Goal: Information Seeking & Learning: Check status

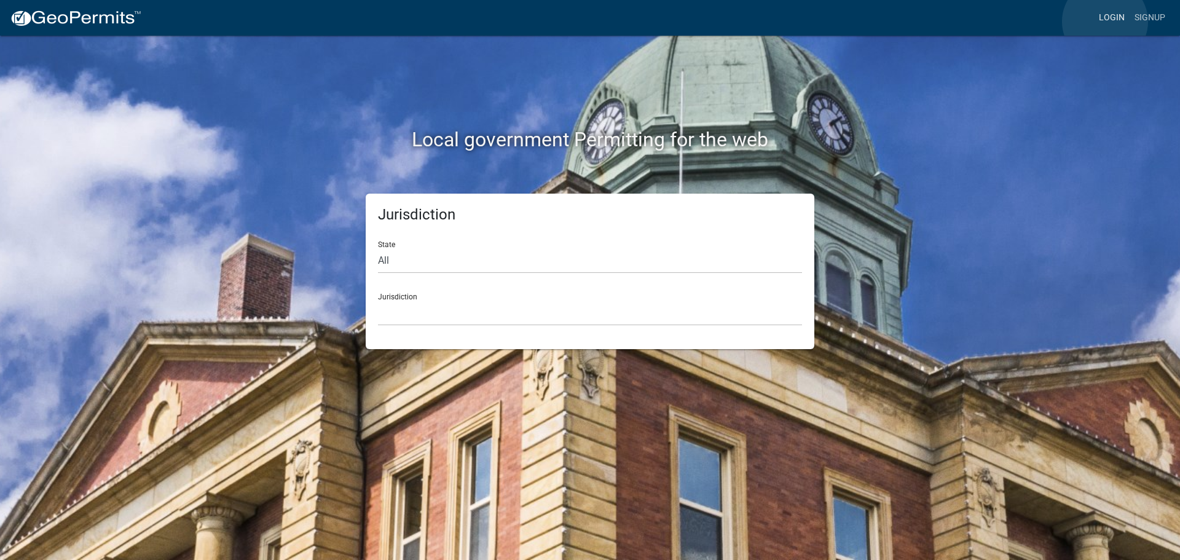
click at [1105, 22] on link "Login" at bounding box center [1112, 17] width 36 height 23
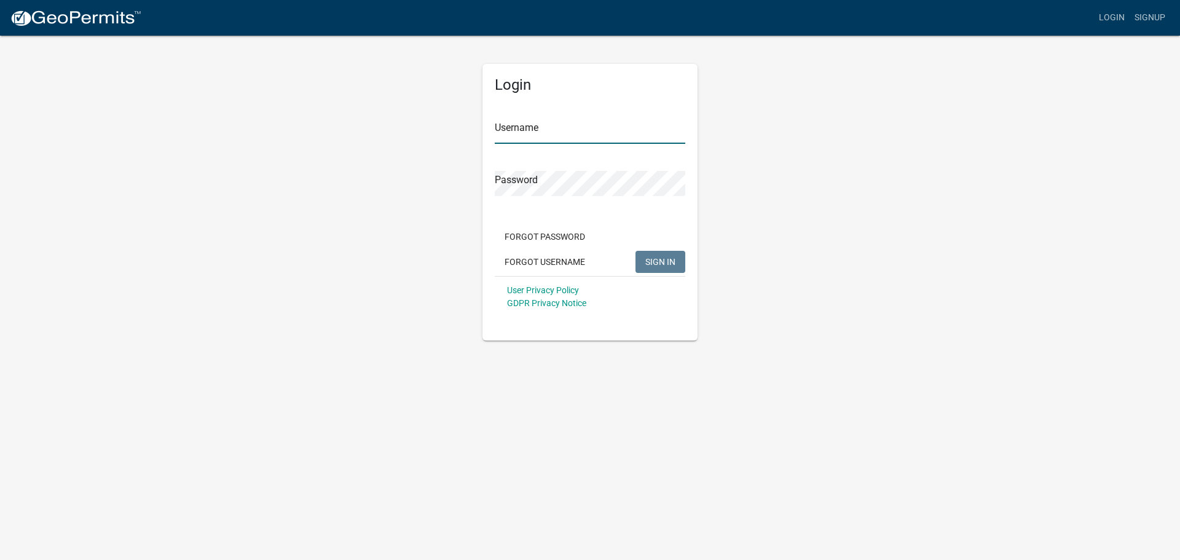
click at [524, 136] on input "Username" at bounding box center [590, 131] width 191 height 25
type input "seckert08"
click at [635, 251] on button "SIGN IN" at bounding box center [660, 262] width 50 height 22
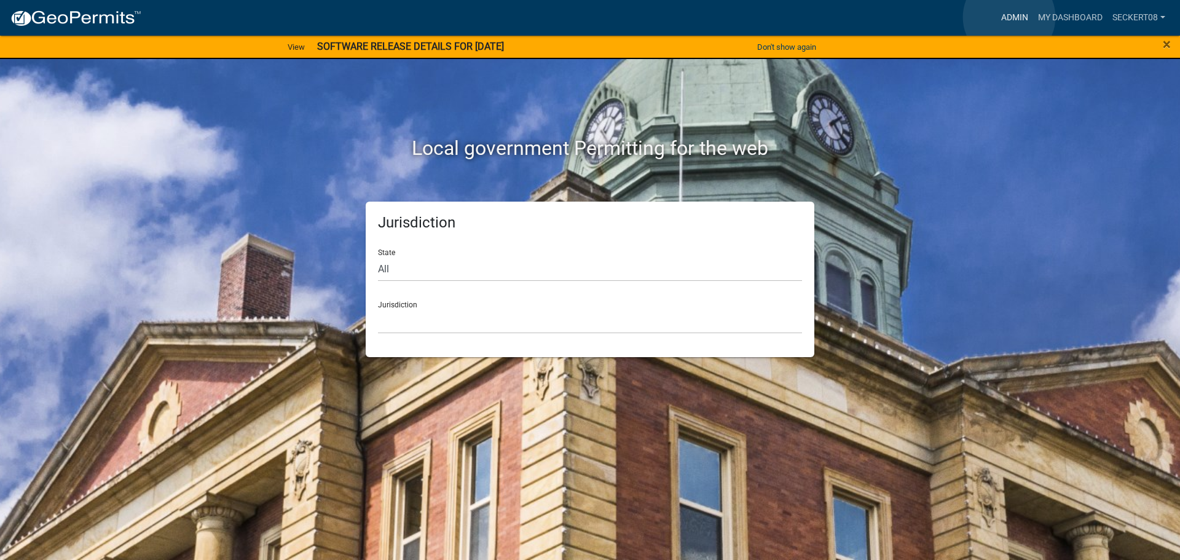
click at [1009, 18] on link "Admin" at bounding box center [1014, 17] width 37 height 23
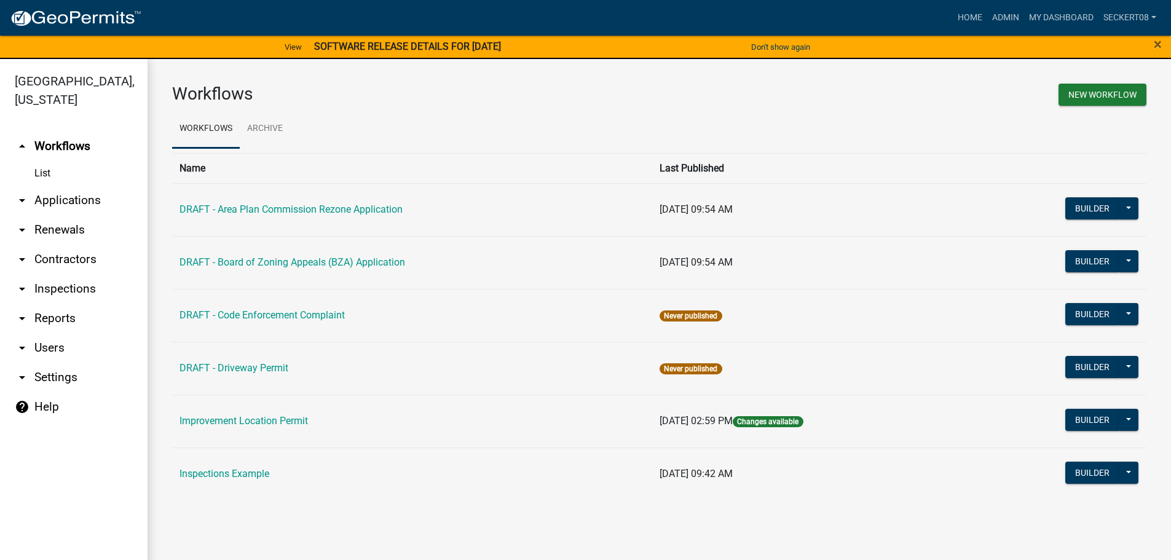
click at [72, 197] on link "arrow_drop_down Applications" at bounding box center [73, 200] width 147 height 29
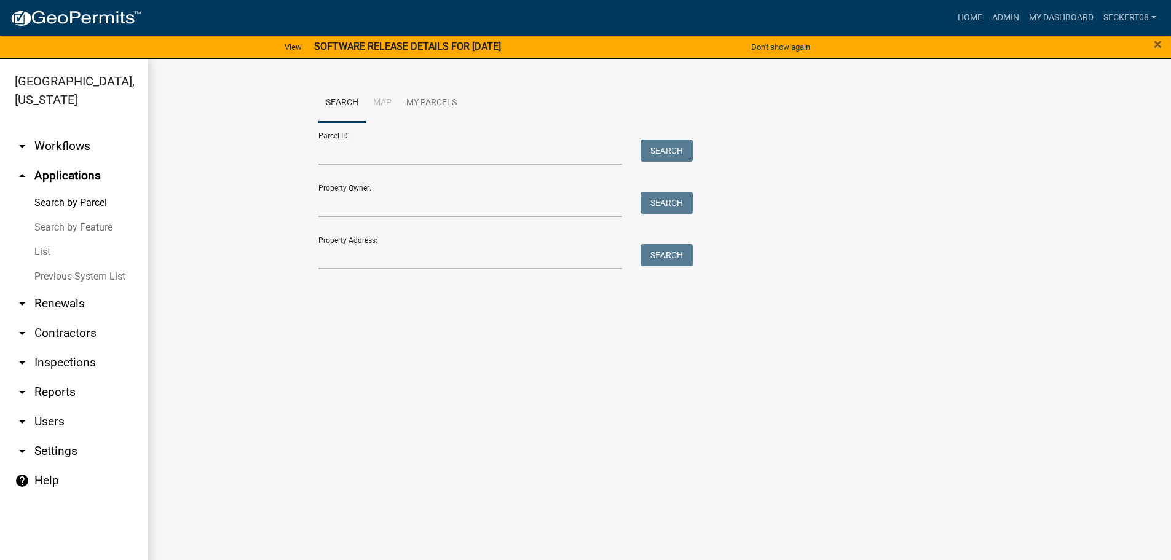
click at [49, 251] on link "List" at bounding box center [73, 252] width 147 height 25
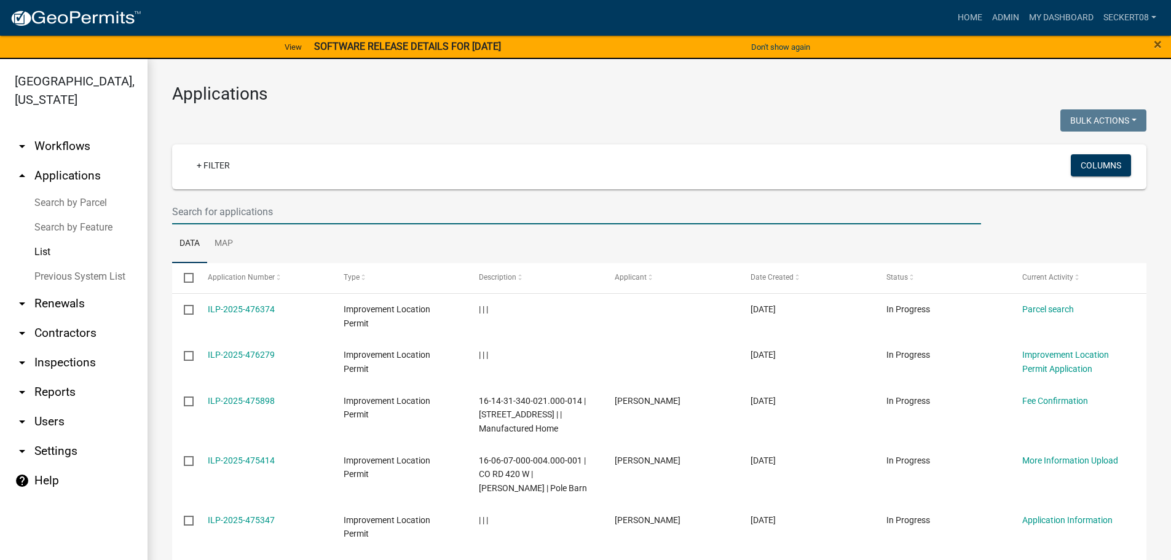
click at [200, 213] on input "text" at bounding box center [576, 211] width 809 height 25
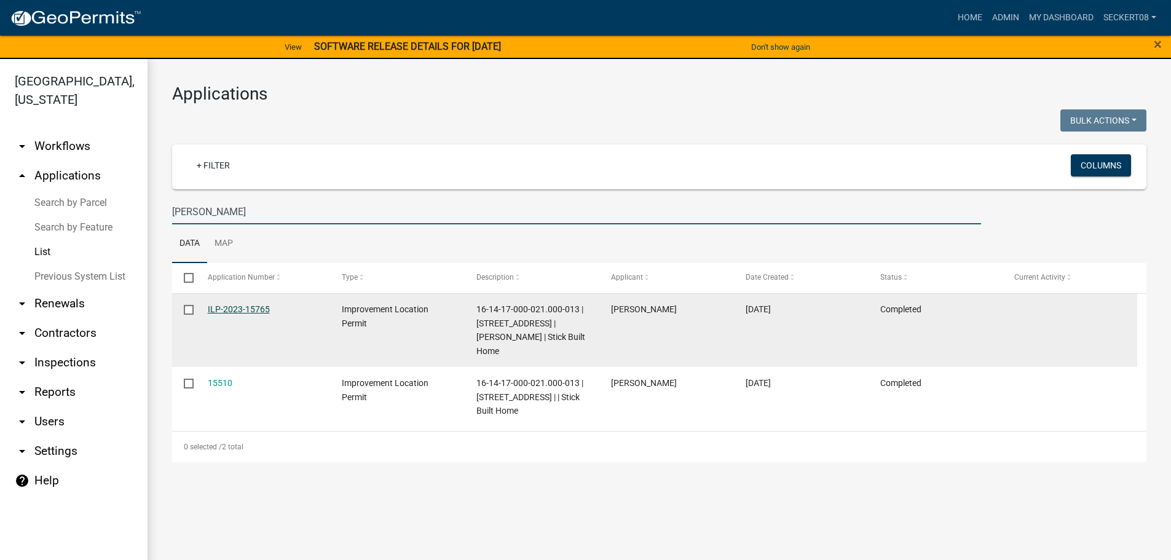
type input "[PERSON_NAME]"
click at [234, 309] on link "ILP-2023-15765" at bounding box center [239, 309] width 62 height 10
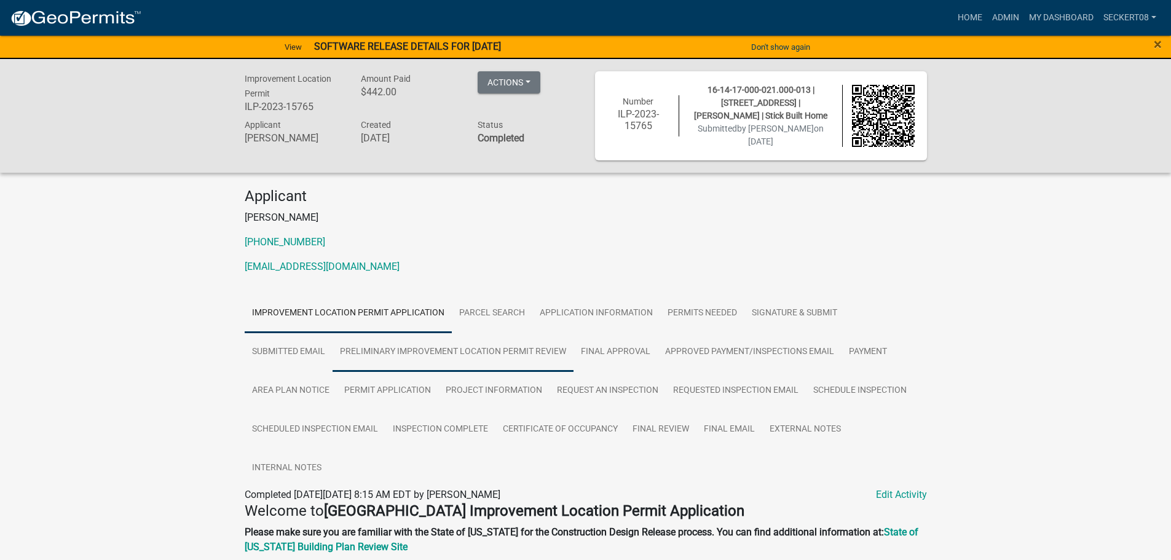
click at [420, 351] on link "Preliminary Improvement Location Permit Review" at bounding box center [452, 351] width 241 height 39
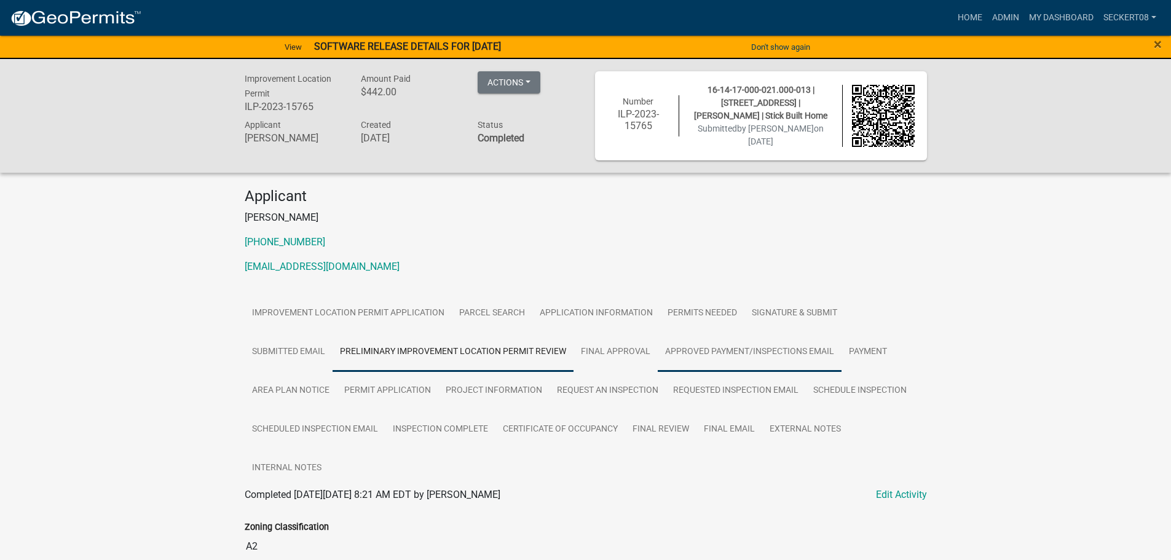
click at [718, 349] on link "Approved Payment/Inspections Email" at bounding box center [750, 351] width 184 height 39
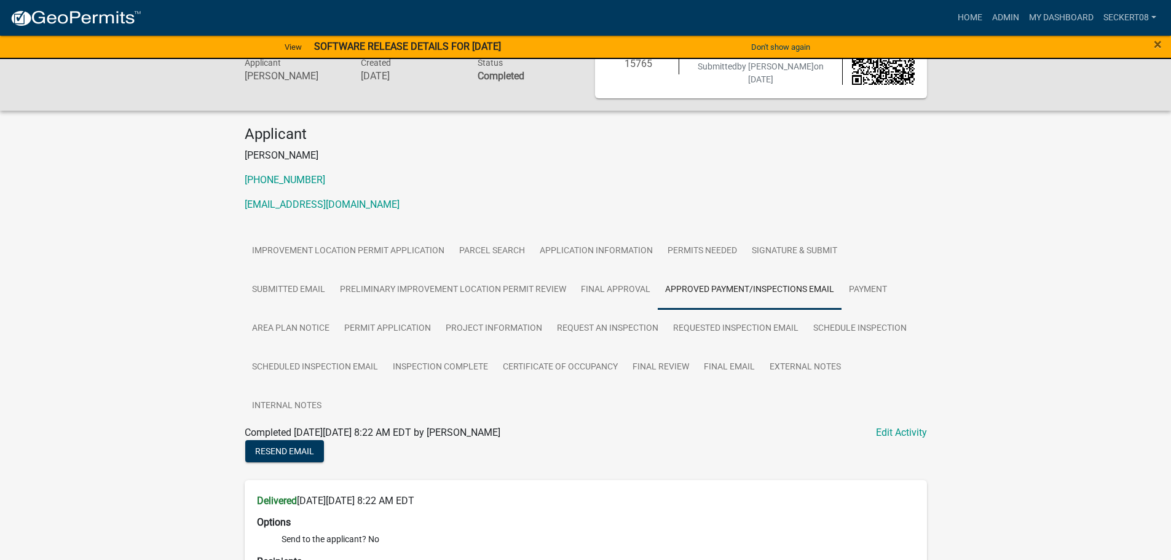
scroll to position [61, 0]
click at [277, 325] on link "Area Plan Notice" at bounding box center [291, 329] width 92 height 39
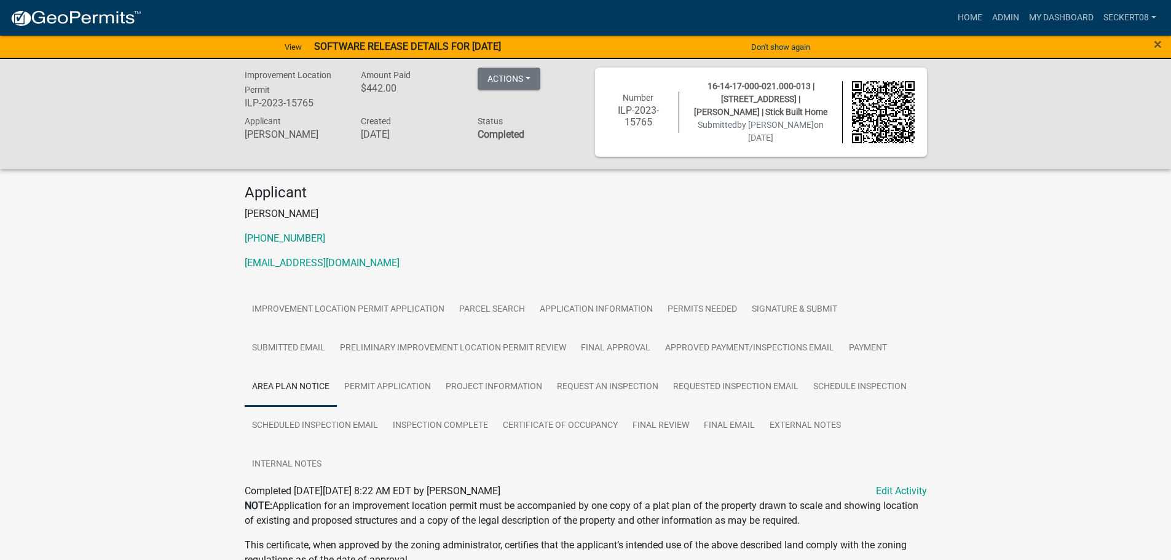
scroll to position [0, 0]
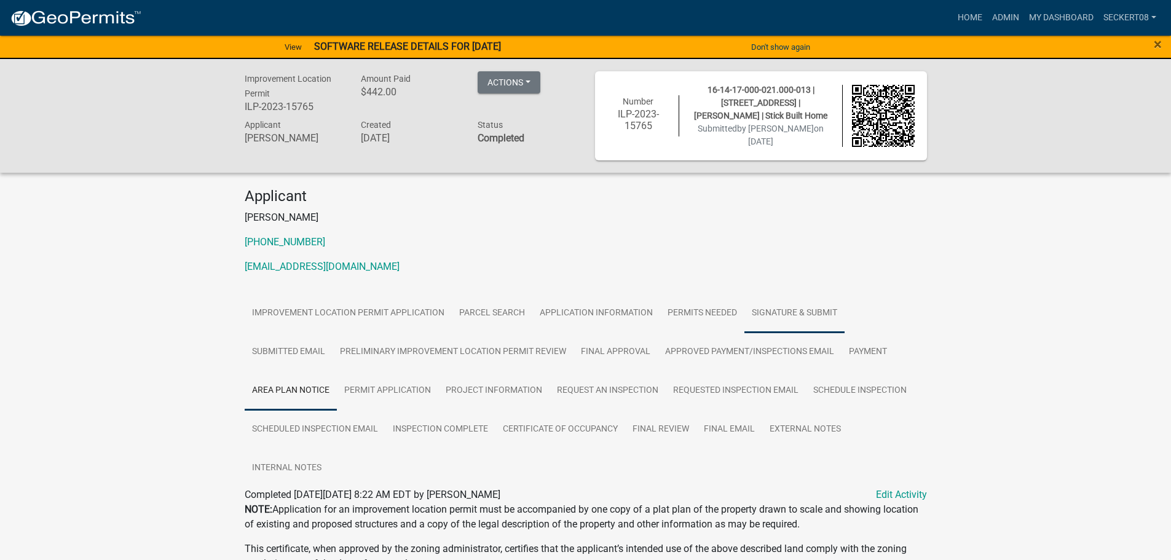
click at [787, 305] on link "Signature & Submit" at bounding box center [794, 313] width 100 height 39
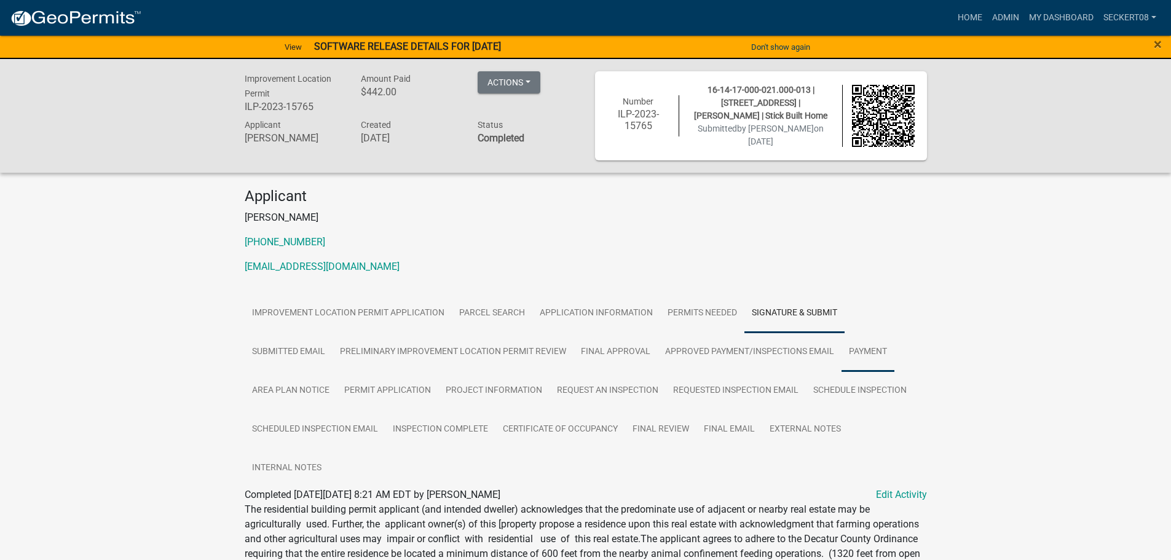
click at [868, 347] on link "Payment" at bounding box center [867, 351] width 53 height 39
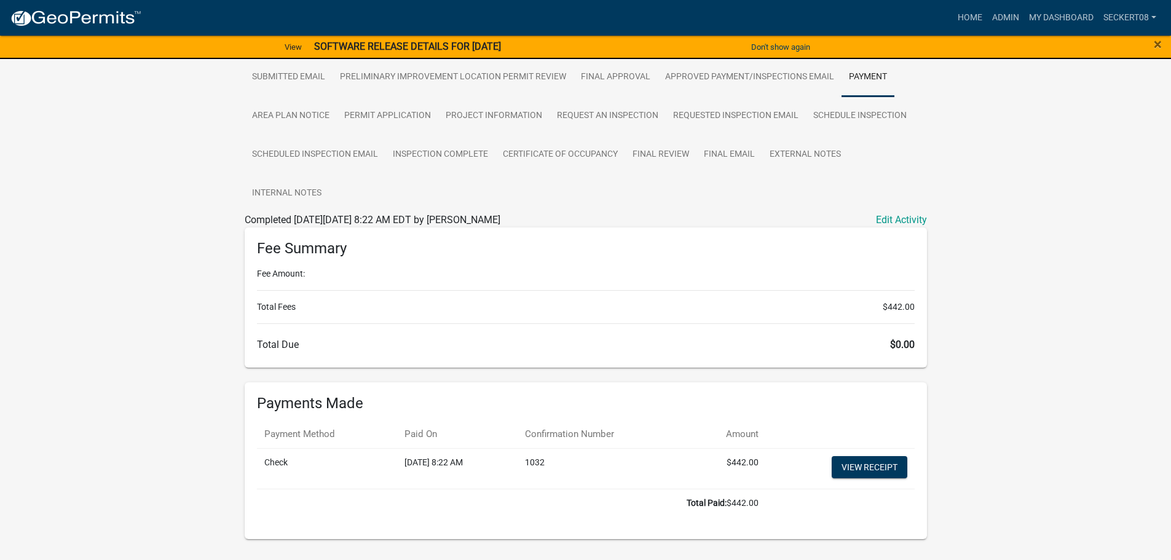
scroll to position [304, 0]
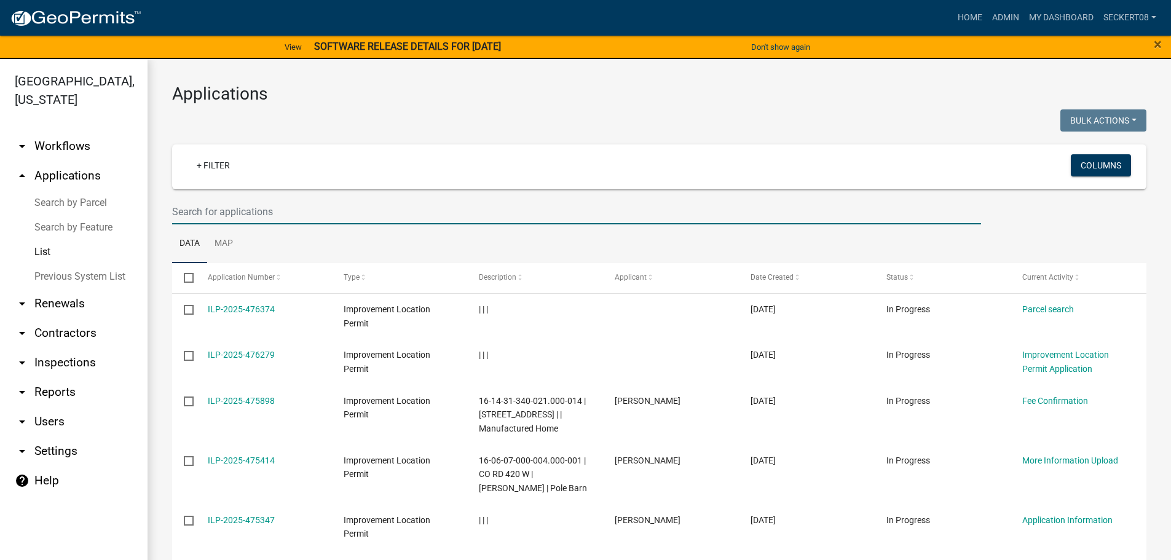
click at [200, 214] on input "text" at bounding box center [576, 211] width 809 height 25
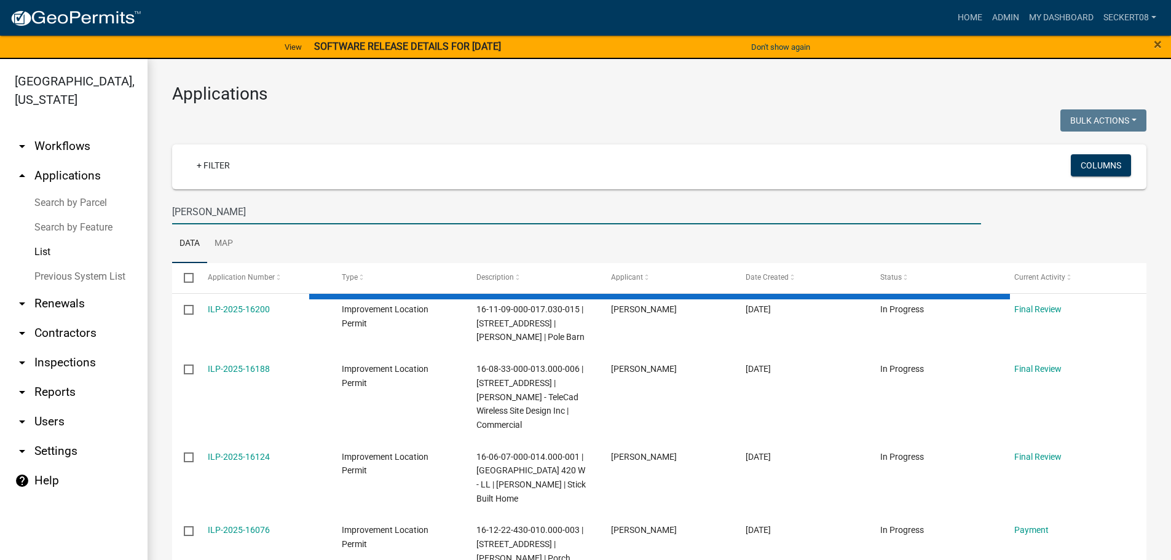
type input "[PERSON_NAME]"
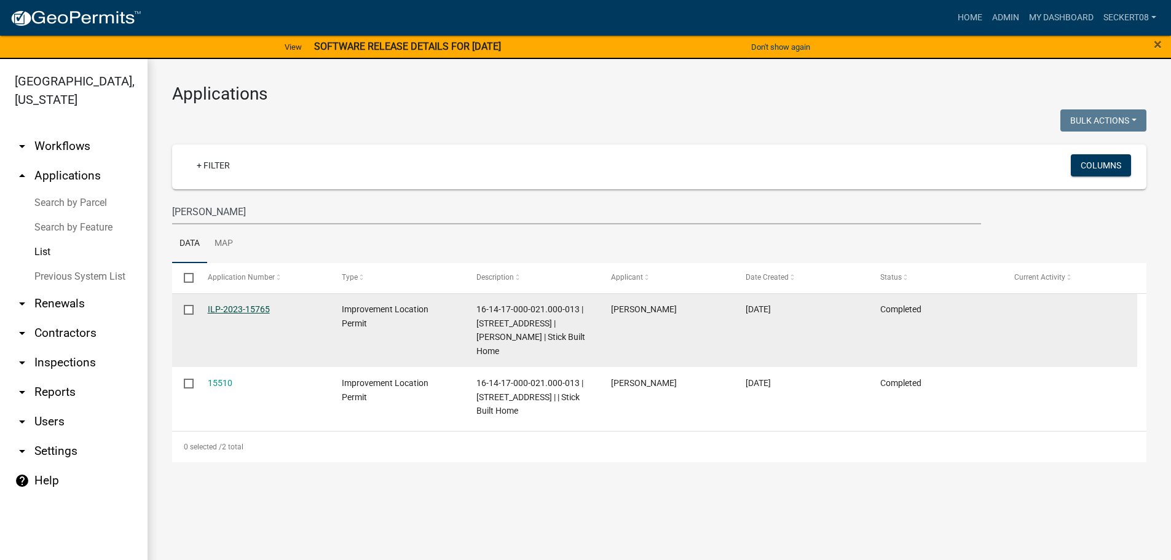
click at [236, 307] on link "ILP-2023-15765" at bounding box center [239, 309] width 62 height 10
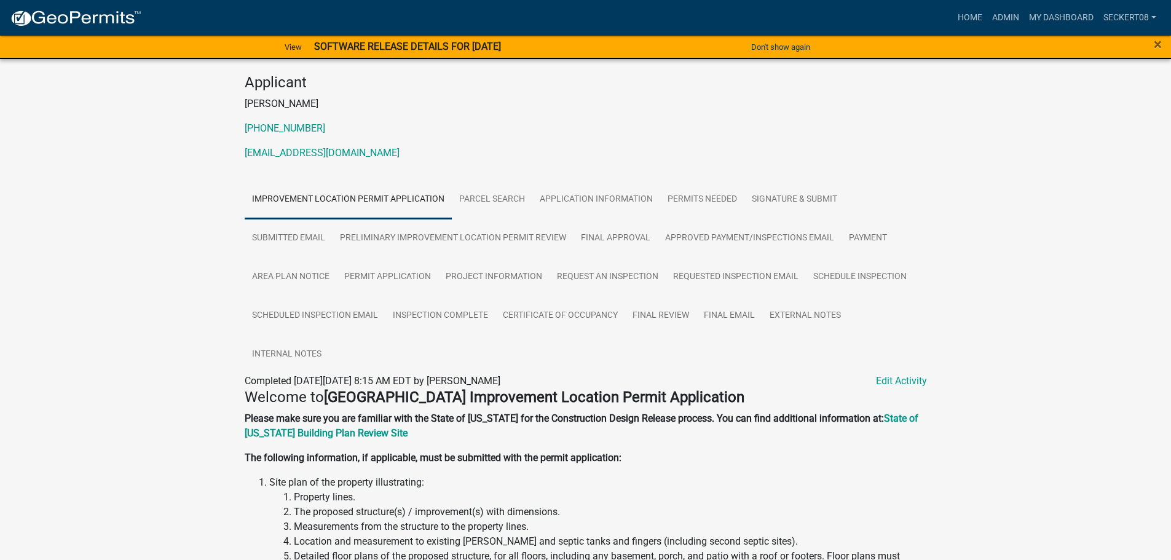
scroll to position [117, 0]
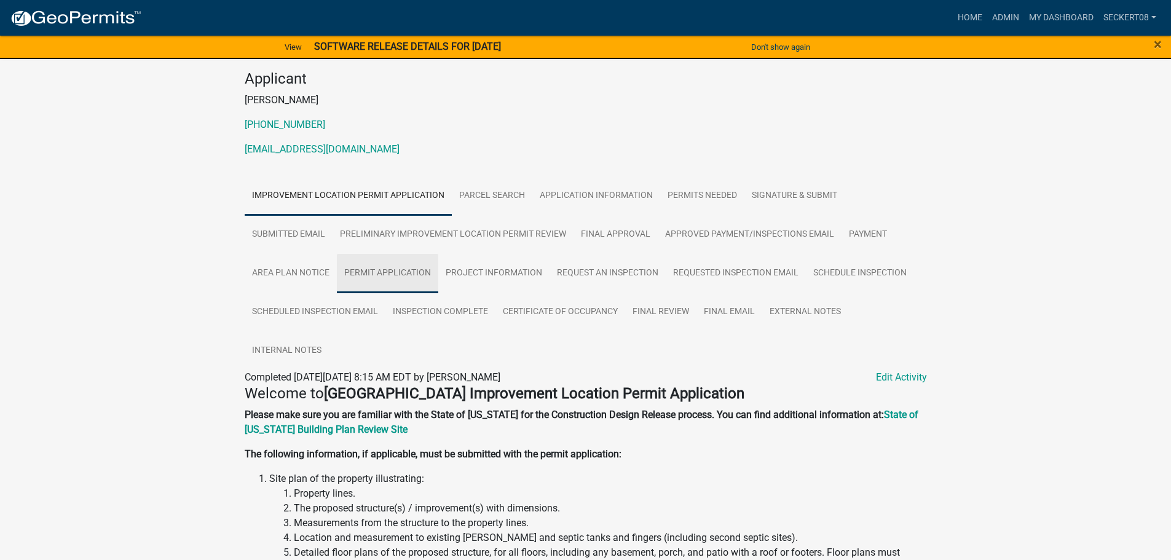
click at [364, 275] on link "Permit Application" at bounding box center [387, 273] width 101 height 39
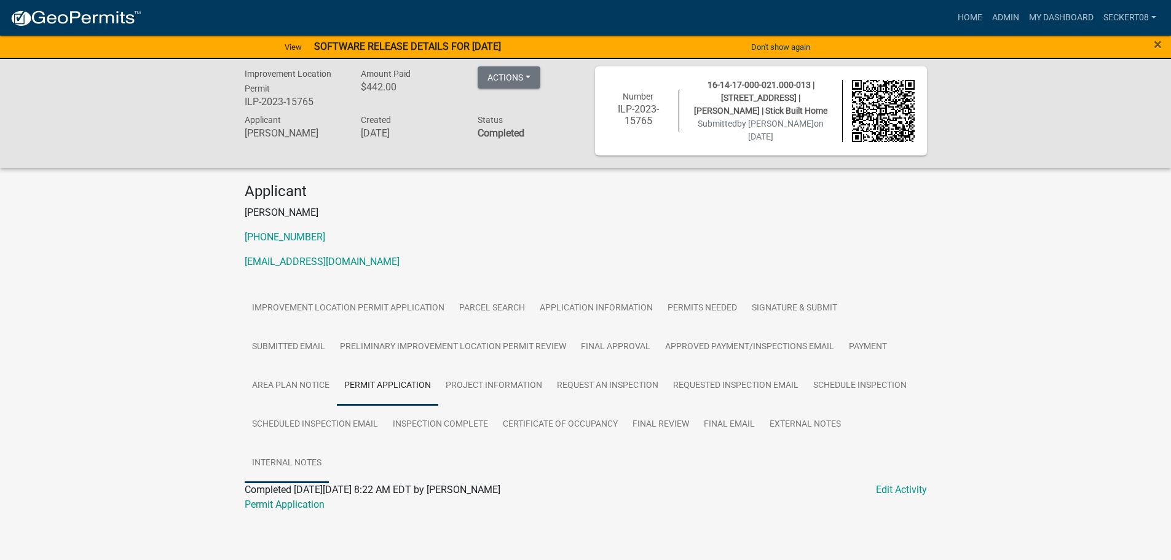
scroll to position [6, 0]
click at [275, 497] on link "Permit Application" at bounding box center [285, 503] width 80 height 12
